Goal: Transaction & Acquisition: Download file/media

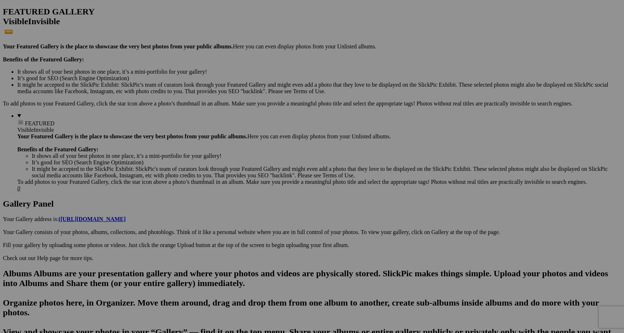
scroll to position [181, 0]
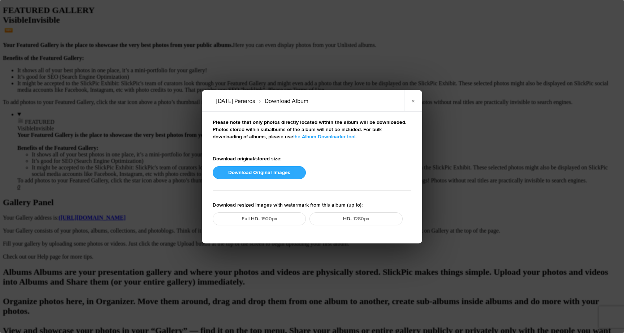
click at [276, 174] on button "Download Original Images" at bounding box center [259, 172] width 93 height 13
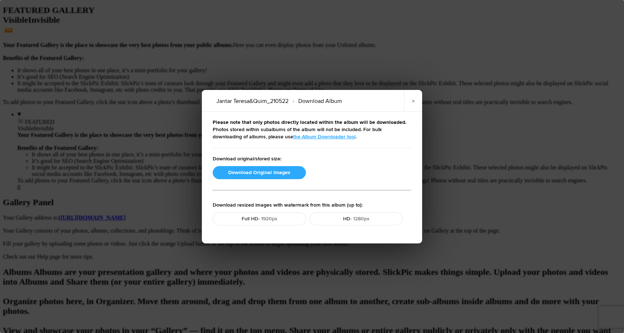
click at [276, 171] on button "Download Original Images" at bounding box center [259, 172] width 93 height 13
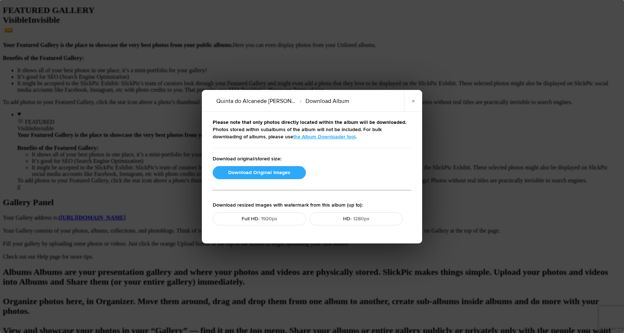
click at [271, 171] on button "Download Original Images" at bounding box center [259, 172] width 93 height 13
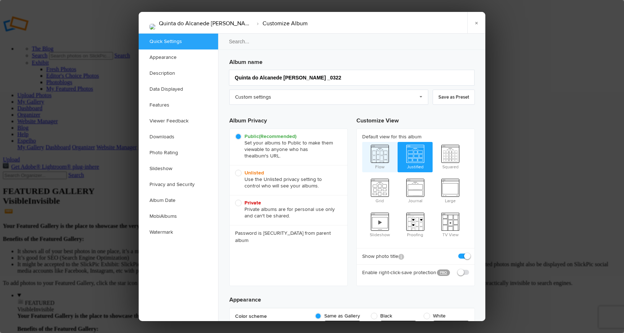
scroll to position [0, 0]
click at [240, 173] on span "Unlisted Use the Unlisted privacy setting to control who will see your albums." at bounding box center [286, 180] width 103 height 20
click at [235, 170] on input "Unlisted Use the Unlisted privacy setting to control who will see your albums." at bounding box center [235, 169] width 0 height 0
radio input "true"
click at [478, 22] on link "×" at bounding box center [477, 23] width 18 height 22
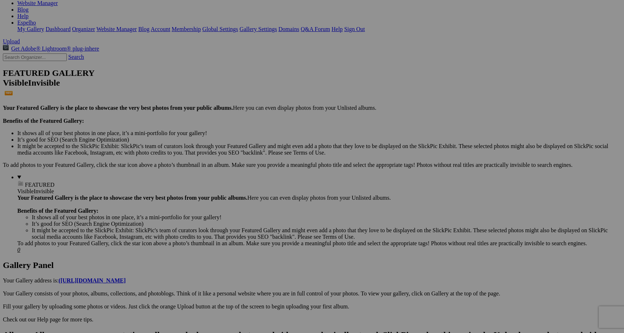
scroll to position [121, 0]
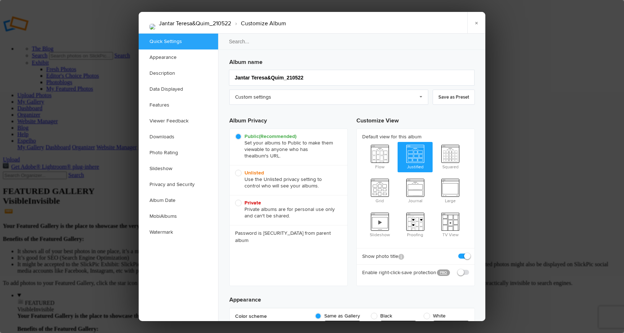
scroll to position [0, 0]
click at [240, 173] on span "Unlisted Use the Unlisted privacy setting to control who will see your albums." at bounding box center [286, 180] width 103 height 20
click at [235, 170] on input "Unlisted Use the Unlisted privacy setting to control who will see your albums." at bounding box center [235, 169] width 0 height 0
radio input "true"
type input "Jantar Teresa&Quim_210522"
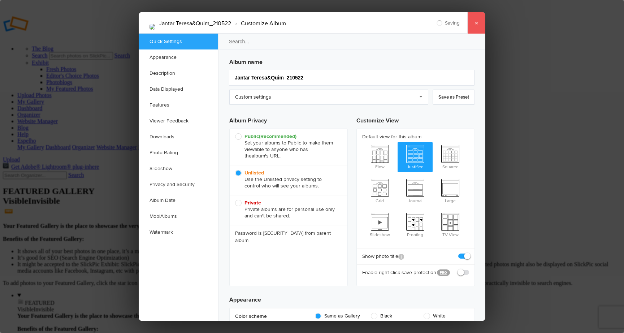
click at [477, 24] on link "×" at bounding box center [477, 23] width 18 height 22
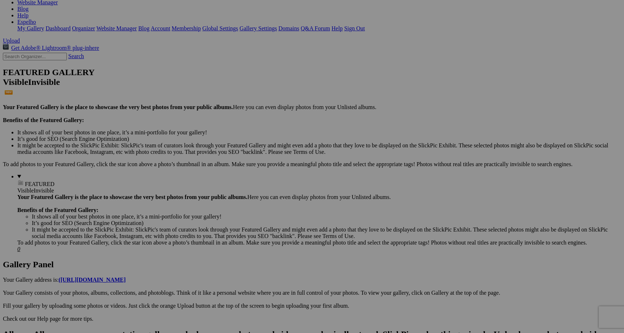
scroll to position [123, 0]
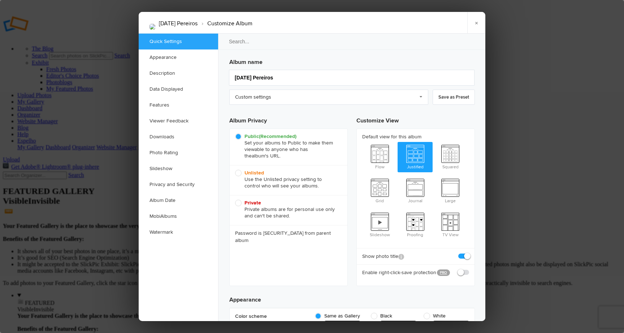
scroll to position [0, 0]
click at [240, 172] on span "Unlisted Use the Unlisted privacy setting to control who will see your albums." at bounding box center [286, 180] width 103 height 20
click at [235, 170] on input "Unlisted Use the Unlisted privacy setting to control who will see your albums." at bounding box center [235, 169] width 0 height 0
radio input "true"
click at [477, 25] on link "×" at bounding box center [477, 23] width 18 height 22
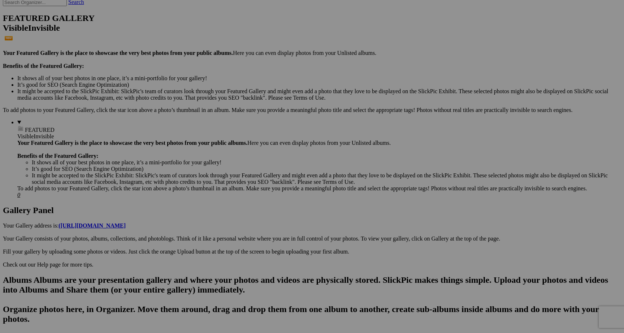
scroll to position [175, 0]
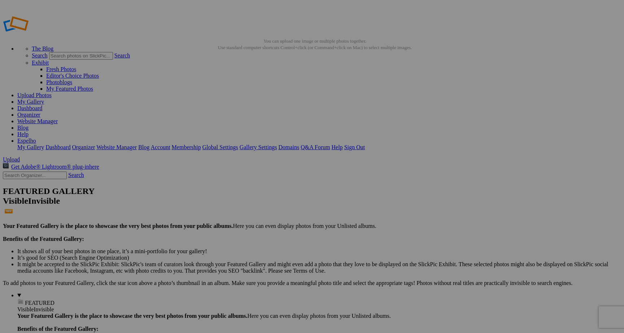
scroll to position [175, 0]
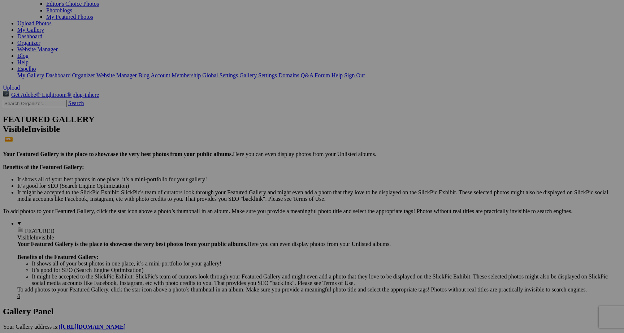
scroll to position [77, 0]
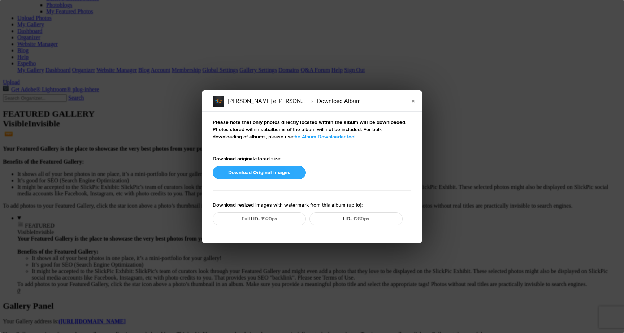
click at [262, 173] on button "Download Original Images" at bounding box center [259, 172] width 93 height 13
